Goal: Check status: Check status

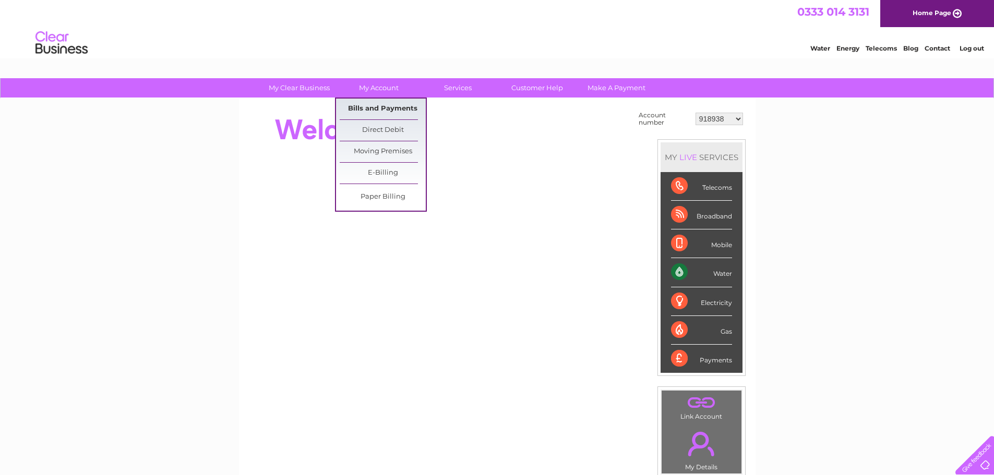
drag, startPoint x: 370, startPoint y: 105, endPoint x: 410, endPoint y: 102, distance: 39.7
click at [370, 105] on link "Bills and Payments" at bounding box center [383, 109] width 86 height 21
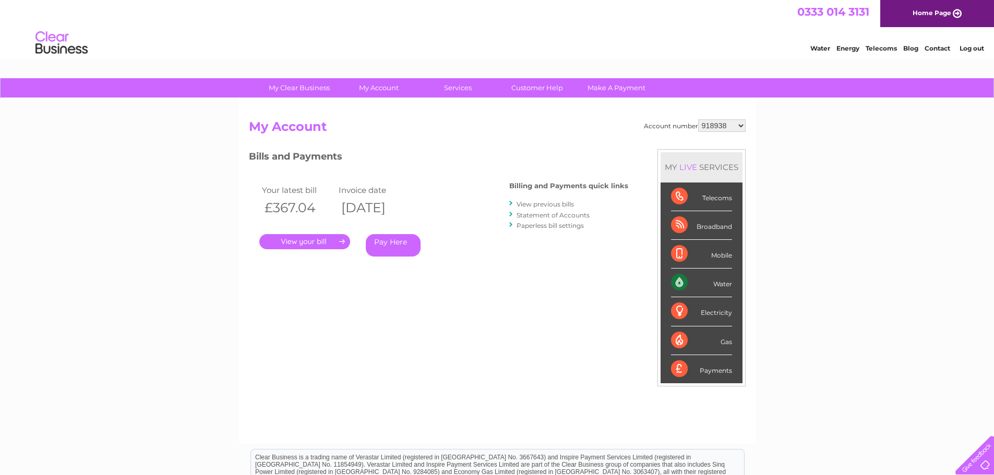
click at [722, 127] on select "918938 927106 930247 934594 934597 941698 979159 989143 994306 1094838 1096227 …" at bounding box center [721, 125] width 47 height 13
click at [718, 126] on select "918938 927106 930247 934594 934597 941698 979159 989143 994306 1094838 1096227 …" at bounding box center [721, 125] width 47 height 13
select select "927106"
click at [698, 119] on select "918938 927106 930247 934594 934597 941698 979159 989143 994306 1094838 1096227 …" at bounding box center [721, 125] width 47 height 13
